Goal: Check status

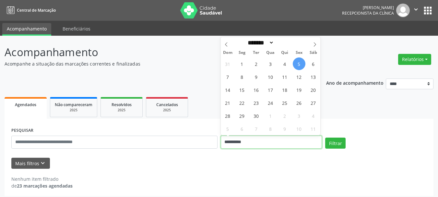
click at [291, 142] on input "**********" at bounding box center [272, 142] width 102 height 13
click at [238, 78] on span "8" at bounding box center [242, 76] width 13 height 13
type input "**********"
click at [238, 78] on span "8" at bounding box center [242, 76] width 13 height 13
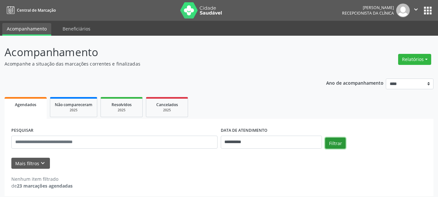
click at [341, 143] on button "Filtrar" at bounding box center [335, 143] width 20 height 11
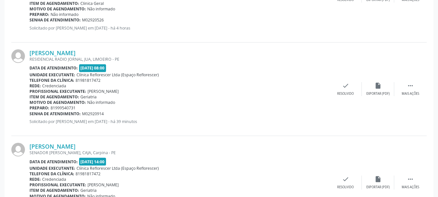
scroll to position [714, 0]
click at [76, 55] on link "Rosangela Costa de Souza" at bounding box center [53, 52] width 46 height 7
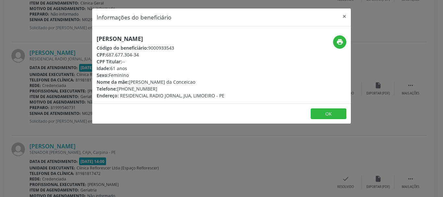
drag, startPoint x: 97, startPoint y: 38, endPoint x: 196, endPoint y: 37, distance: 98.9
click at [196, 37] on h5 "Rosangela Costa de Souza" at bounding box center [161, 38] width 128 height 7
copy h5 "Rosangela Costa de Souza"
click at [220, 169] on div "Informações do beneficiário × Rosangela Costa de Souza Código do beneficiário: …" at bounding box center [221, 98] width 443 height 197
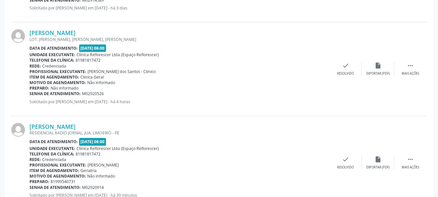
scroll to position [649, 0]
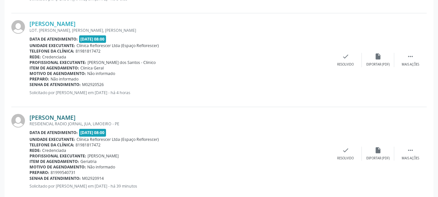
click at [76, 119] on link "Rosangela Costa de Souza" at bounding box center [53, 117] width 46 height 7
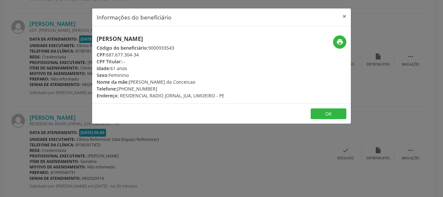
drag, startPoint x: 149, startPoint y: 47, endPoint x: 176, endPoint y: 46, distance: 27.6
click at [176, 46] on div "Código do beneficiário: 9000933543" at bounding box center [161, 47] width 128 height 7
copy div "9000933543"
click at [333, 114] on button "OK" at bounding box center [329, 113] width 36 height 11
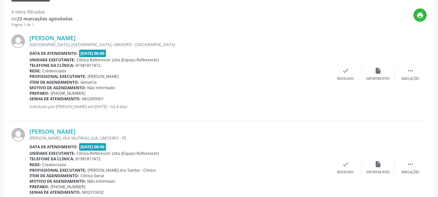
scroll to position [97, 0]
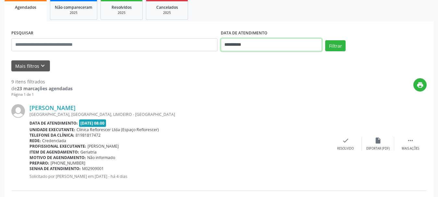
click at [267, 47] on input "**********" at bounding box center [272, 44] width 102 height 13
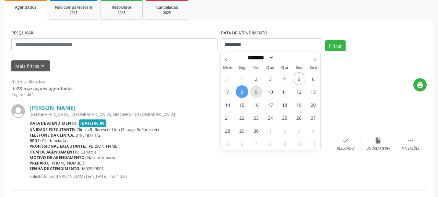
click at [260, 92] on span "9" at bounding box center [256, 91] width 13 height 13
type input "**********"
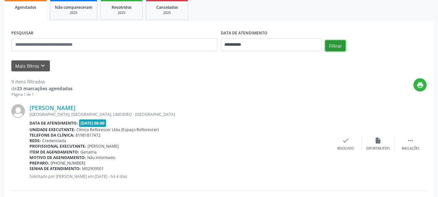
click at [331, 49] on button "Filtrar" at bounding box center [335, 45] width 20 height 11
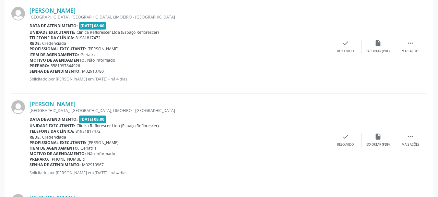
scroll to position [289, 0]
